Goal: Transaction & Acquisition: Purchase product/service

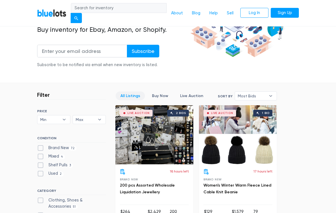
scroll to position [86, 0]
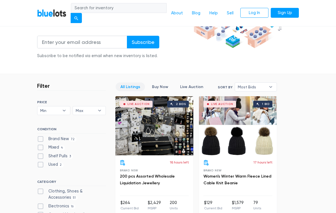
click at [175, 171] on div "18 hours left Brand New 200 pcs Assorted Wholesale Liquidation Jewellery" at bounding box center [154, 178] width 69 height 36
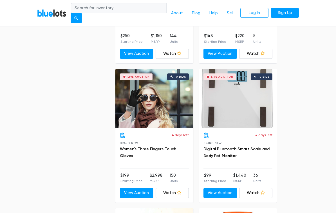
scroll to position [1235, 0]
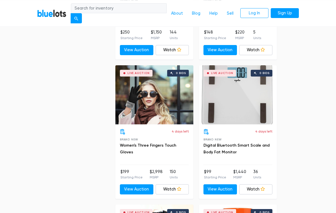
click at [163, 188] on link "Watch" at bounding box center [172, 189] width 33 height 10
click at [162, 190] on link "Watch" at bounding box center [172, 189] width 33 height 10
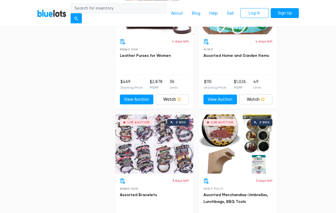
scroll to position [1744, 0]
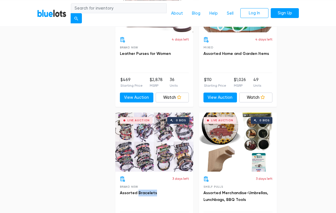
click at [166, 210] on div "3 days left Brand New Assorted Bracelets $250 Starting Price $1,150 MSRP 144 Un…" at bounding box center [154, 209] width 78 height 75
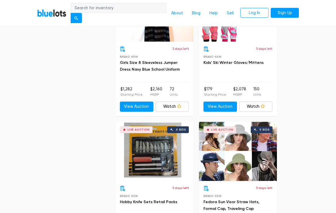
scroll to position [2014, 0]
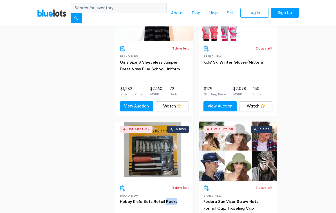
click at [164, 213] on div "3 days left Brand New Hobby Knife Sets Retail Packs" at bounding box center [154, 203] width 69 height 36
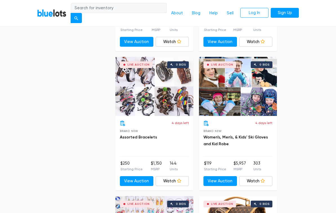
scroll to position [2914, 0]
click at [178, 160] on ul "$250 Starting Price $1,150 MSRP 144 Units" at bounding box center [154, 165] width 69 height 11
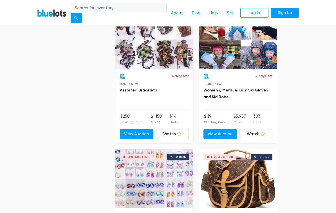
scroll to position [2969, 0]
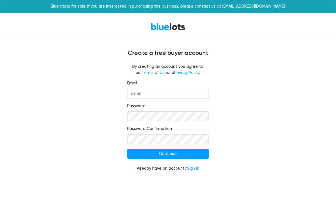
click at [162, 178] on html "Bluelots is for sale. If you are interested in purchasing the business, please …" at bounding box center [168, 89] width 336 height 178
